Goal: Book appointment/travel/reservation

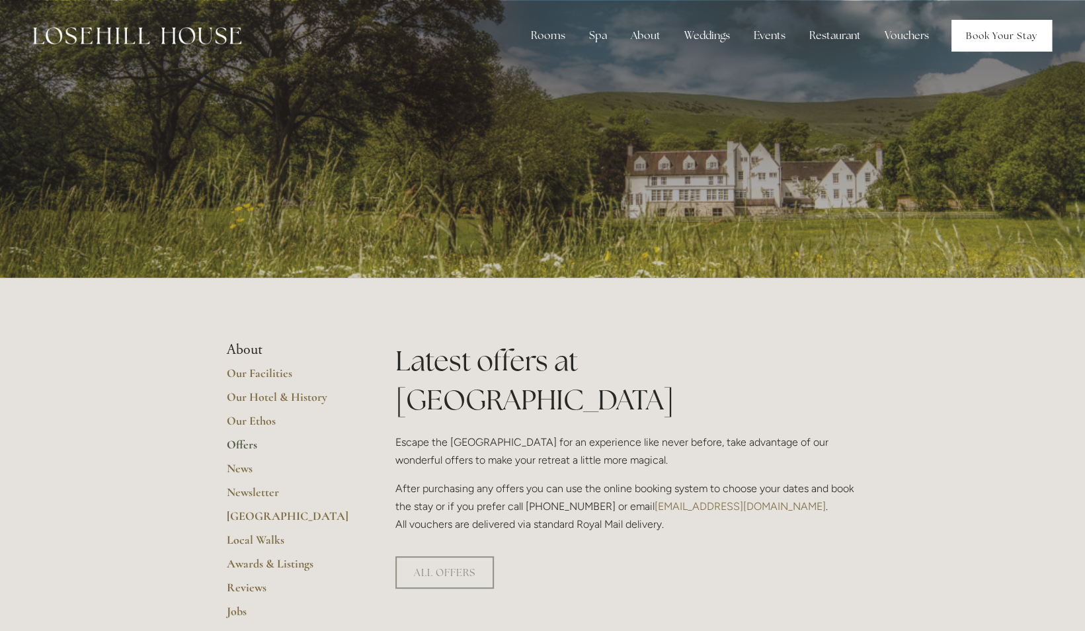
click at [1000, 35] on link "Book Your Stay" at bounding box center [1002, 36] width 101 height 32
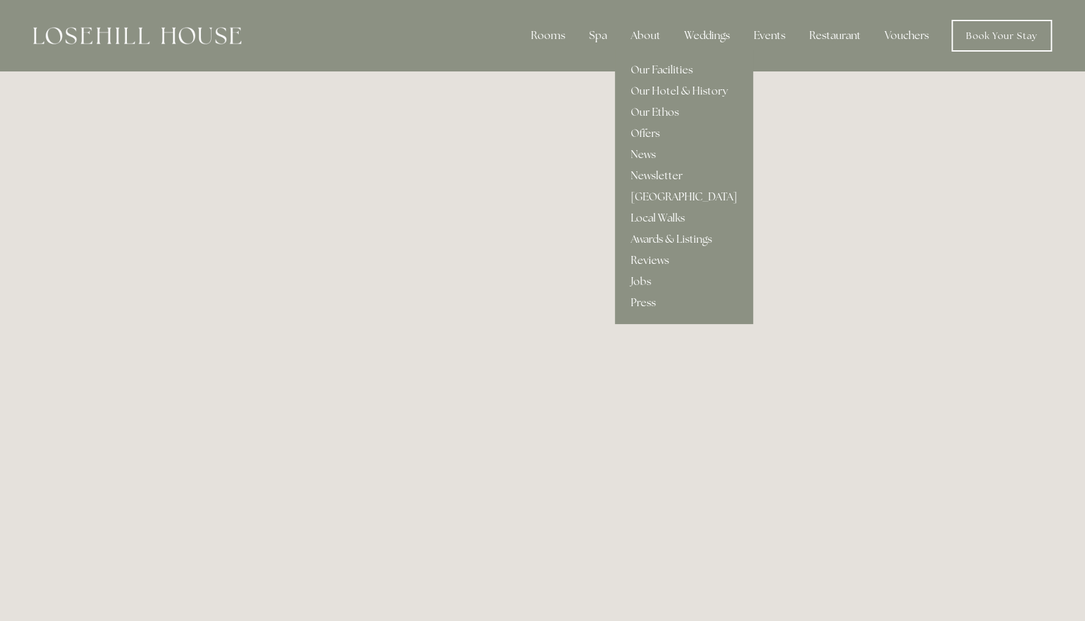
click at [649, 255] on link "Reviews" at bounding box center [684, 260] width 138 height 21
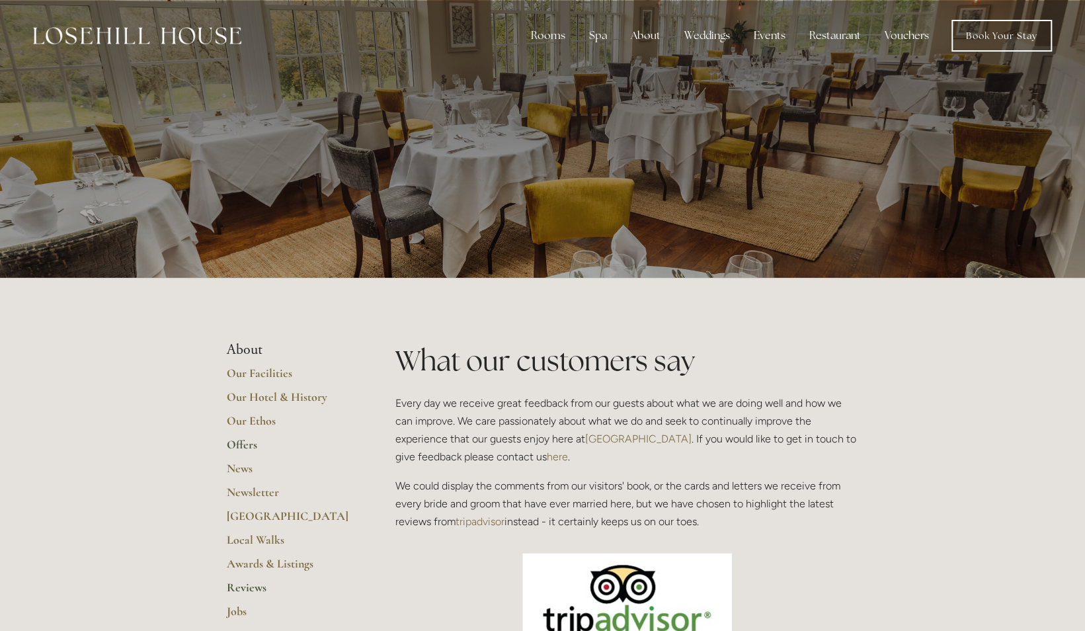
click at [253, 443] on link "Offers" at bounding box center [290, 449] width 126 height 24
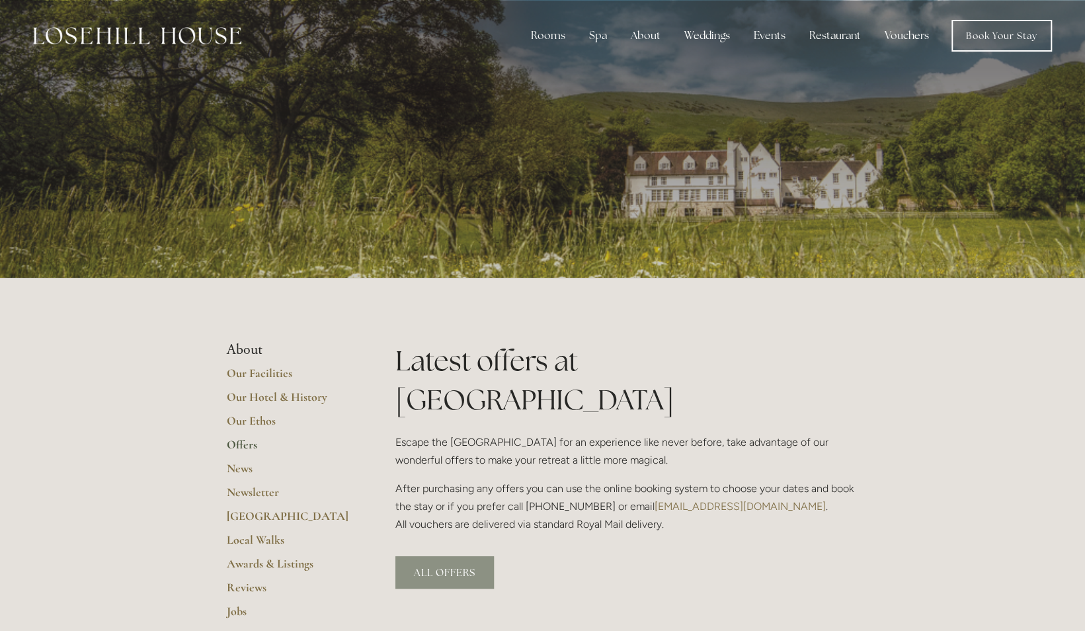
click at [448, 556] on link "ALL OFFERS" at bounding box center [445, 572] width 99 height 32
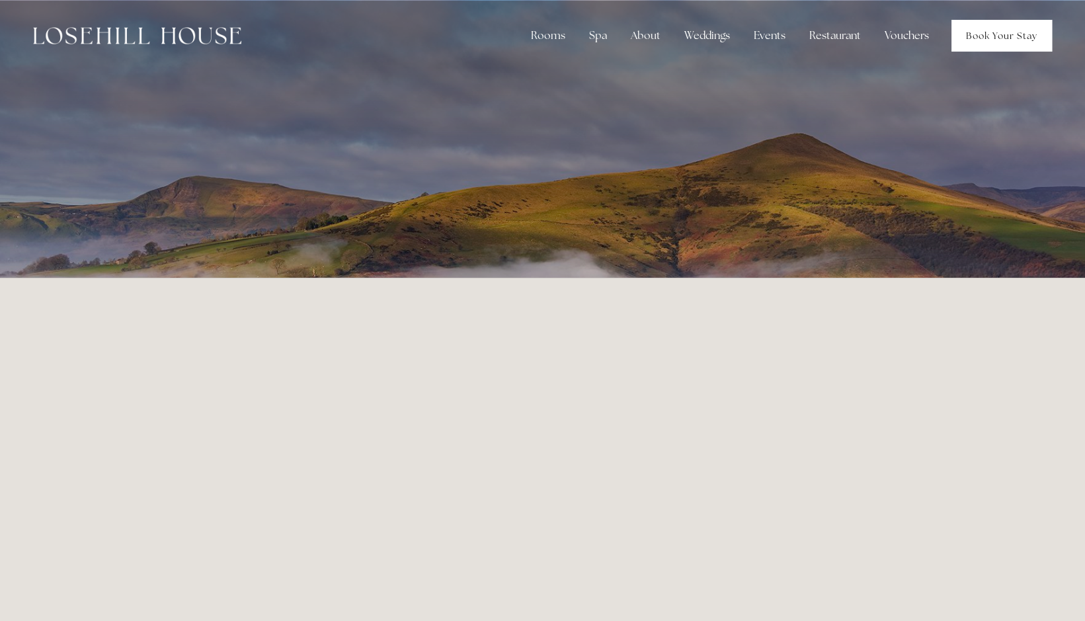
click at [988, 46] on link "Book Your Stay" at bounding box center [1002, 36] width 101 height 32
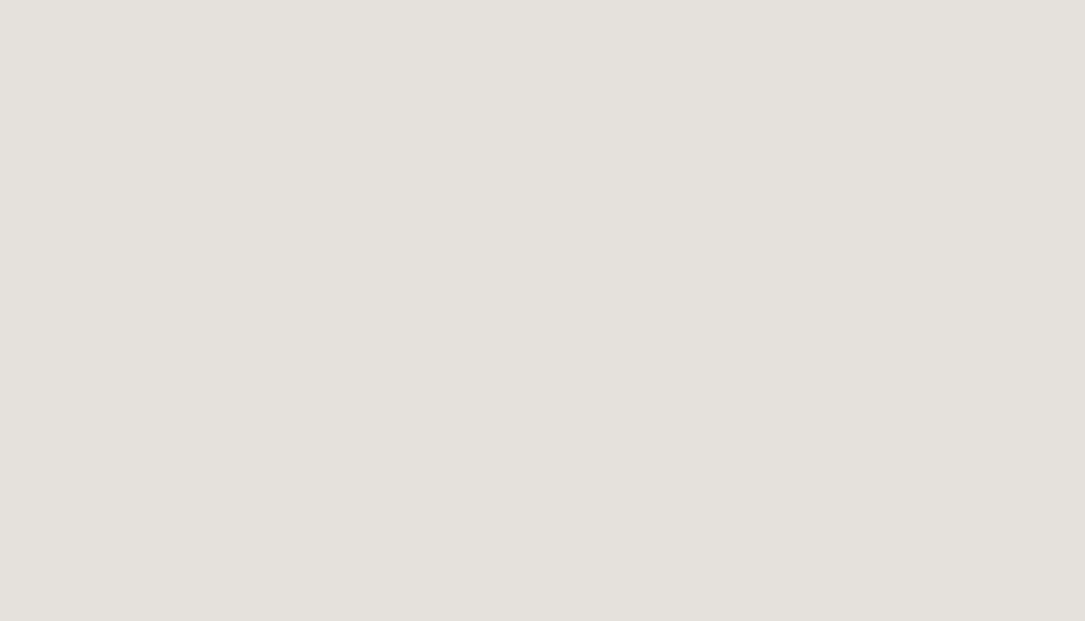
scroll to position [72, 0]
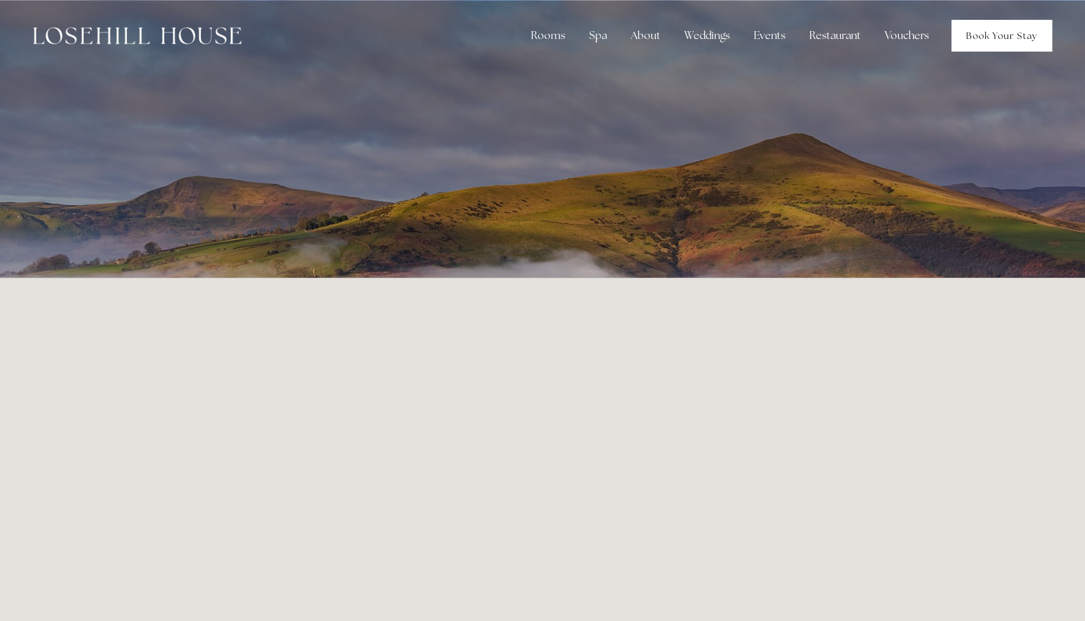
click at [1007, 33] on link "Book Your Stay" at bounding box center [1002, 36] width 101 height 32
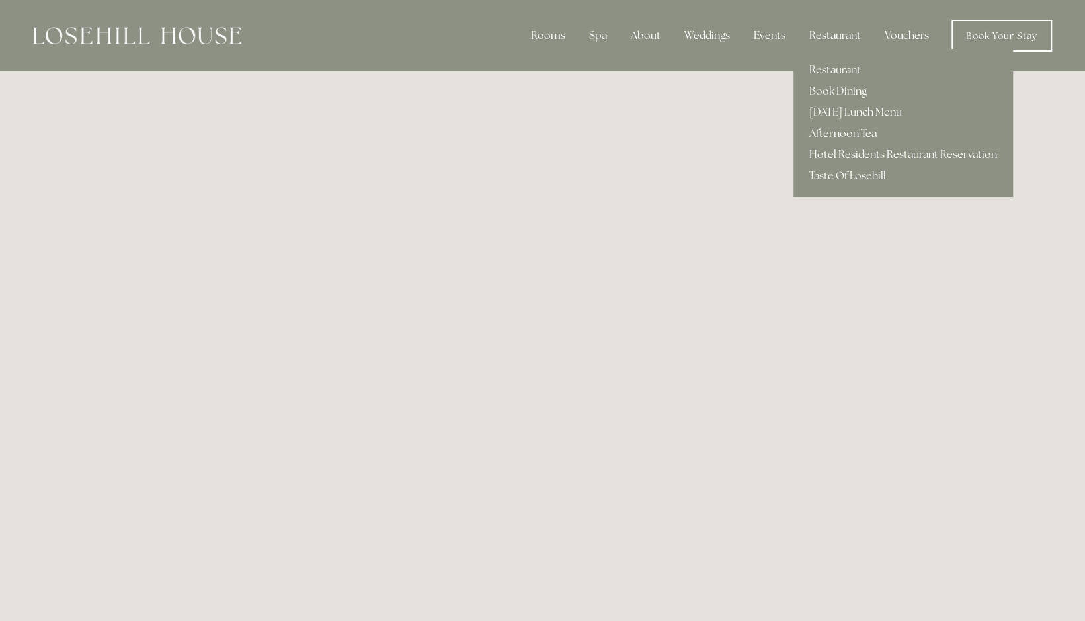
click at [840, 36] on div "Restaurant" at bounding box center [835, 35] width 73 height 26
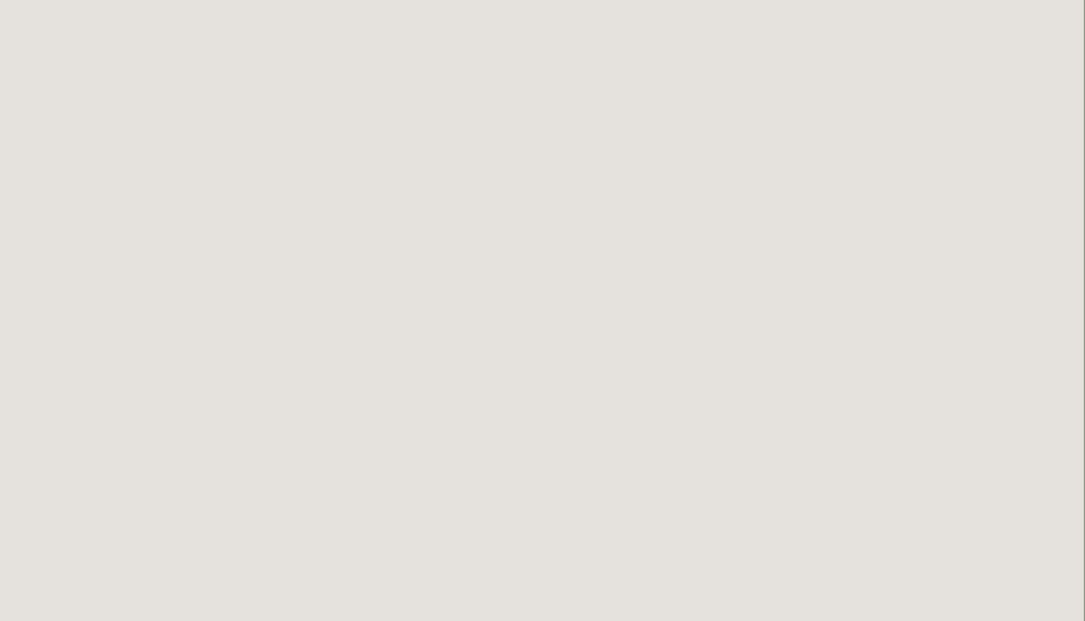
scroll to position [2344, 1]
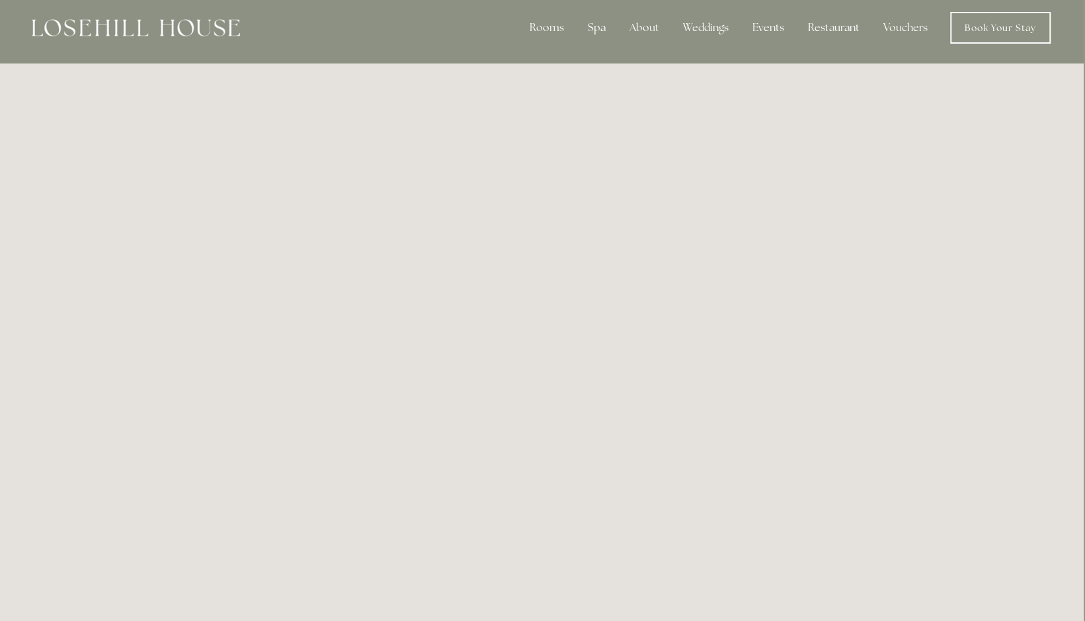
scroll to position [0, 1]
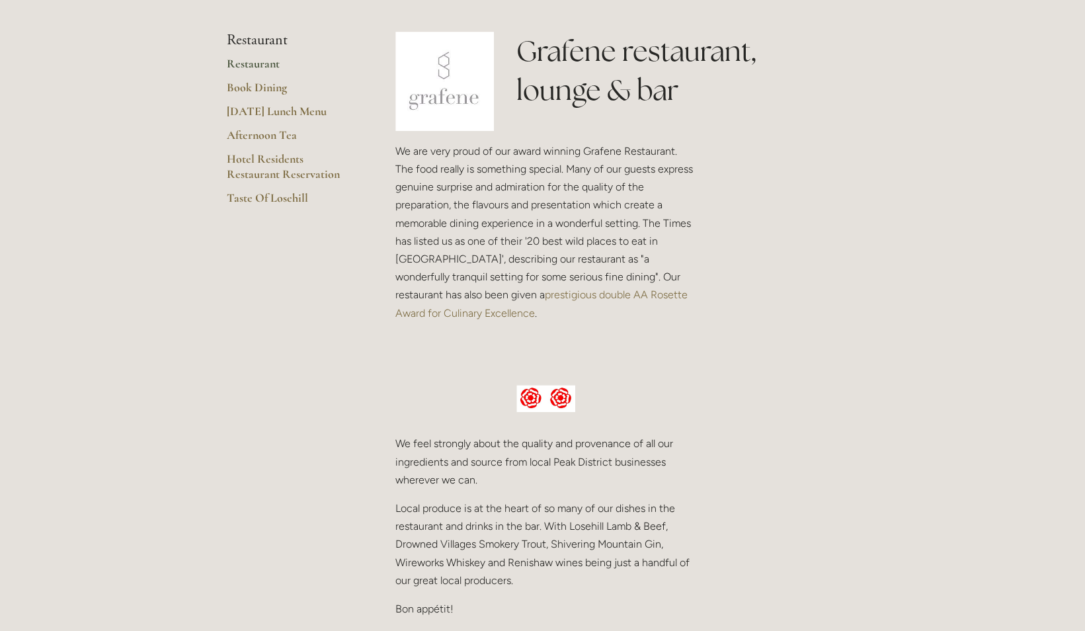
scroll to position [306, 0]
click at [251, 71] on link "Restaurant" at bounding box center [290, 72] width 126 height 24
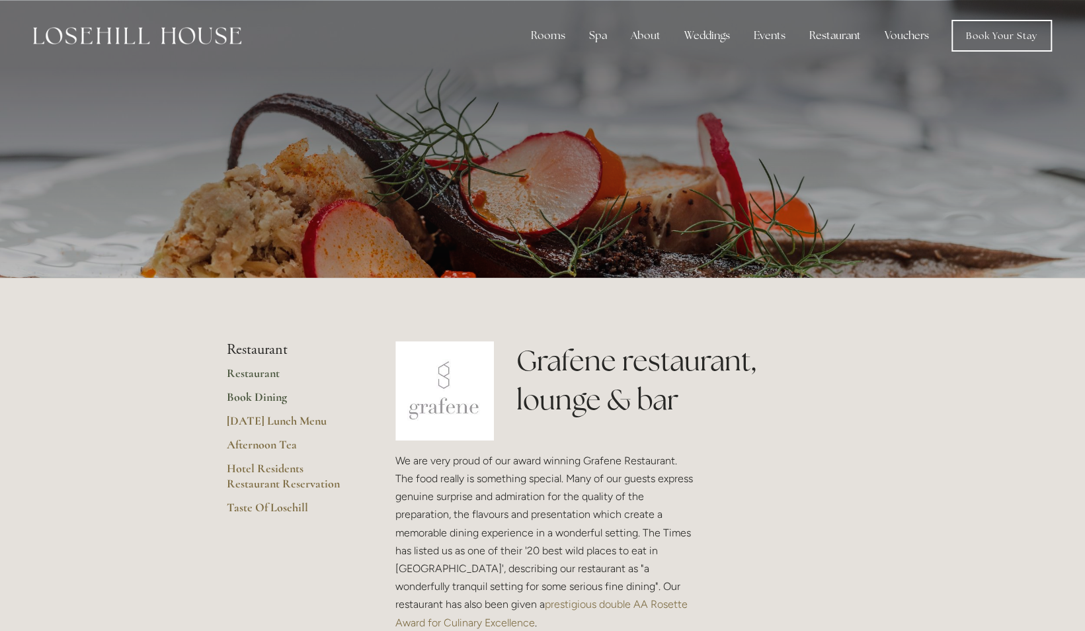
click at [268, 398] on link "Book Dining" at bounding box center [290, 402] width 126 height 24
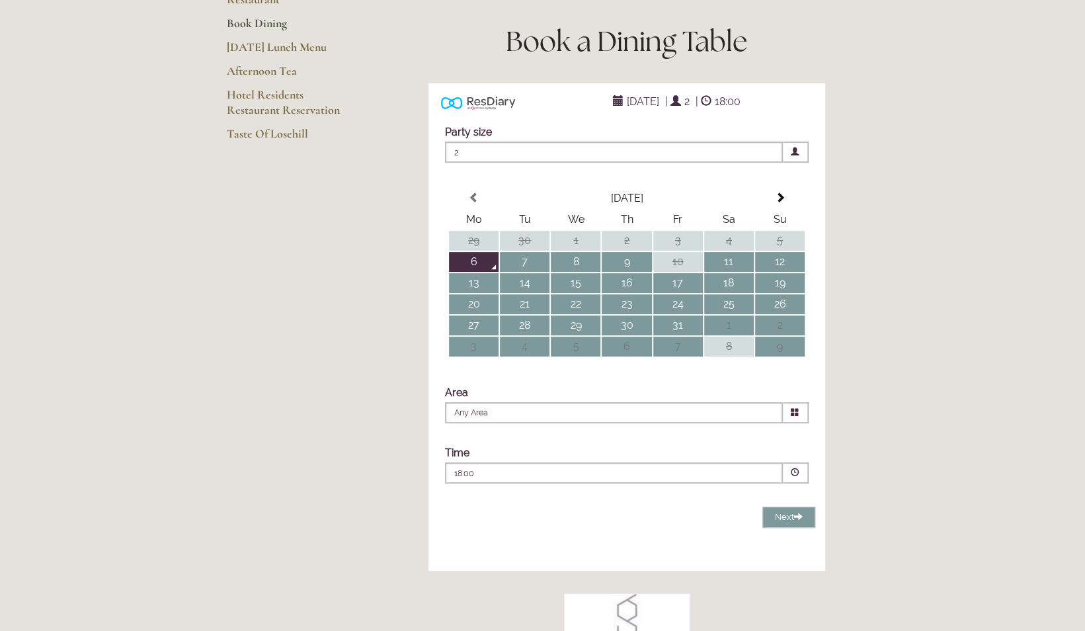
scroll to position [168, 0]
click at [581, 314] on td "22" at bounding box center [576, 304] width 50 height 20
click at [796, 416] on icon at bounding box center [795, 411] width 9 height 9
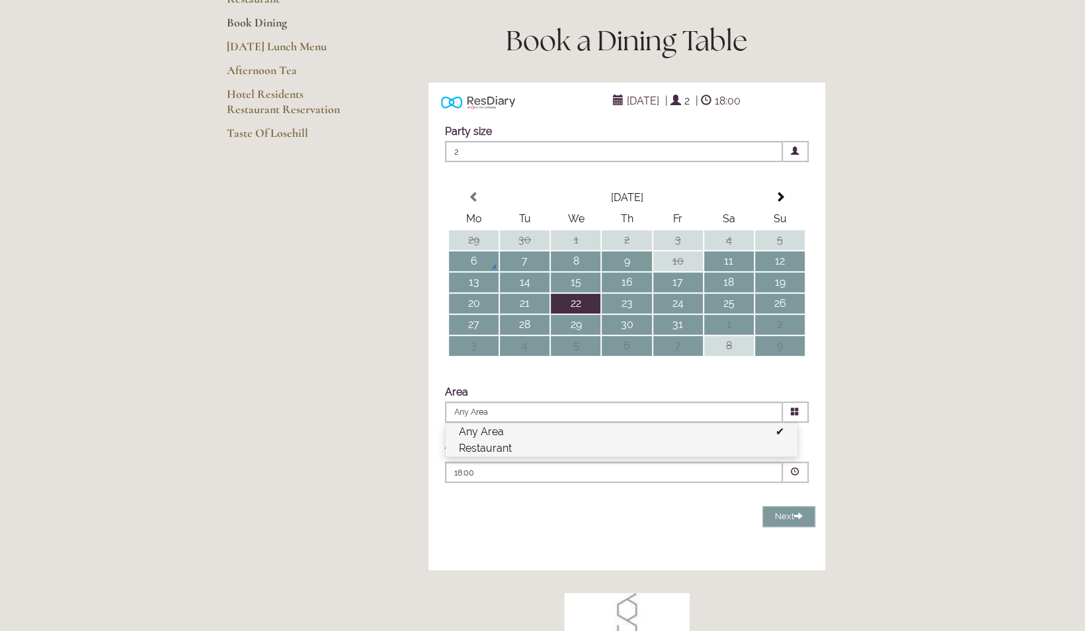
click at [623, 456] on li "Restaurant" at bounding box center [622, 448] width 352 height 17
type input "Restaurant"
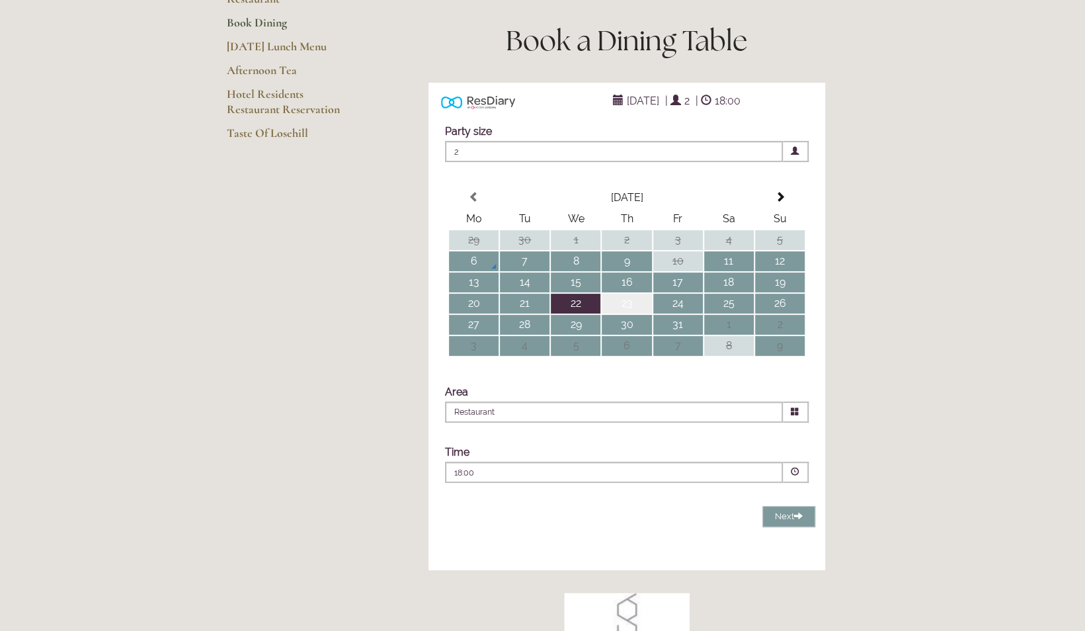
click at [631, 314] on td "23" at bounding box center [627, 304] width 50 height 20
click at [687, 314] on td "24" at bounding box center [679, 304] width 50 height 20
click at [725, 314] on td "25" at bounding box center [729, 304] width 50 height 20
click at [788, 521] on span "Next" at bounding box center [789, 516] width 28 height 10
